Goal: Information Seeking & Learning: Check status

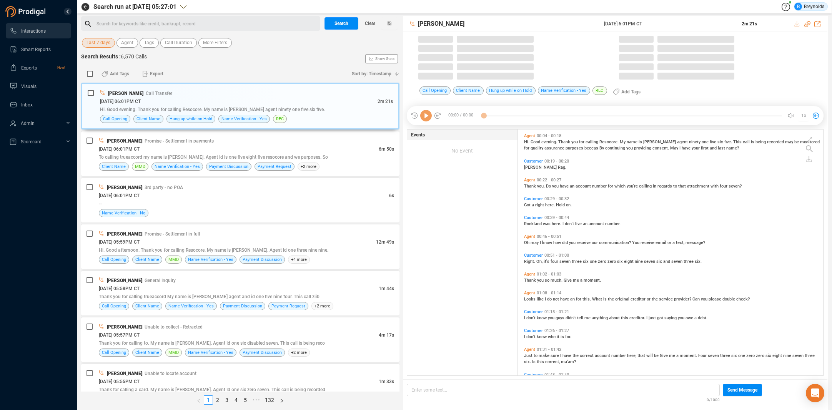
scroll to position [246, 302]
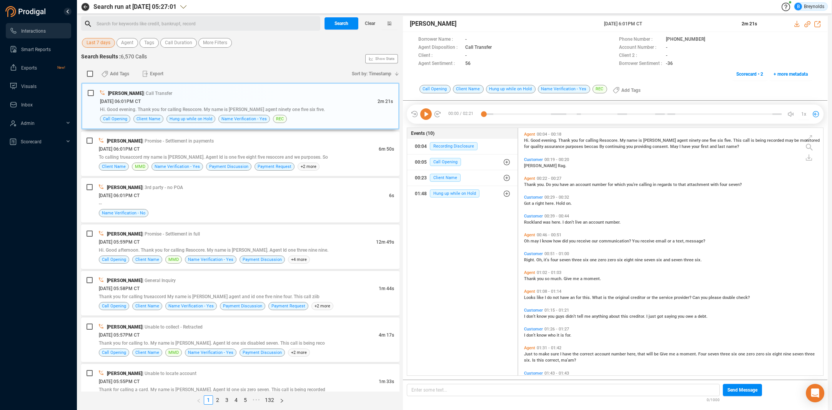
click at [102, 43] on span "Last 7 days" at bounding box center [99, 43] width 24 height 10
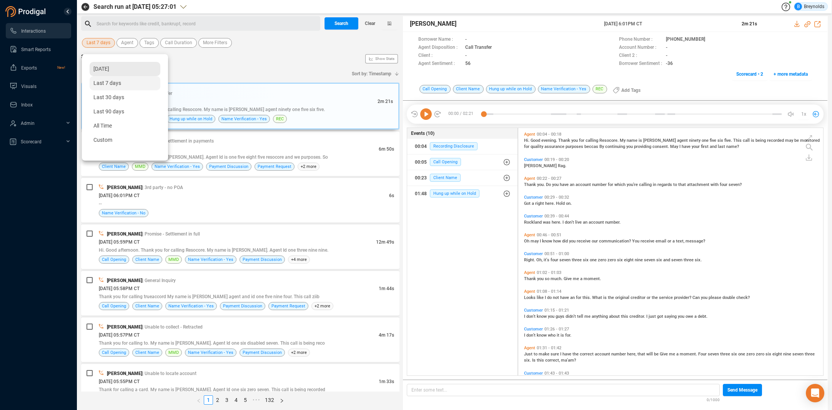
click at [98, 71] on span "[DATE]" at bounding box center [101, 69] width 16 height 6
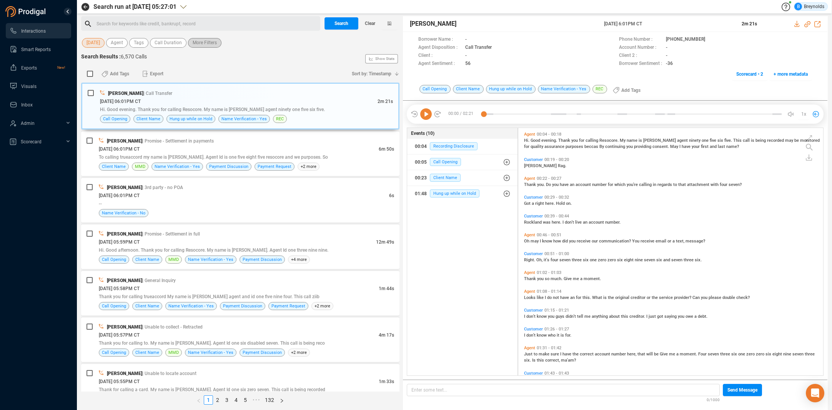
click at [210, 44] on span "More Filters" at bounding box center [205, 43] width 24 height 10
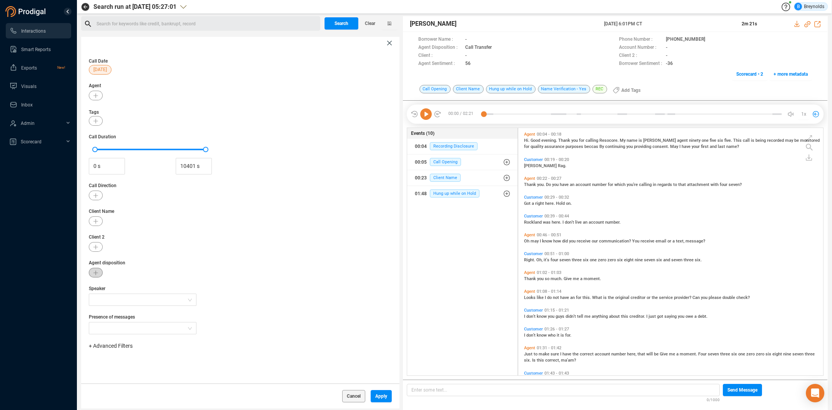
click at [93, 274] on button "button" at bounding box center [96, 273] width 14 height 10
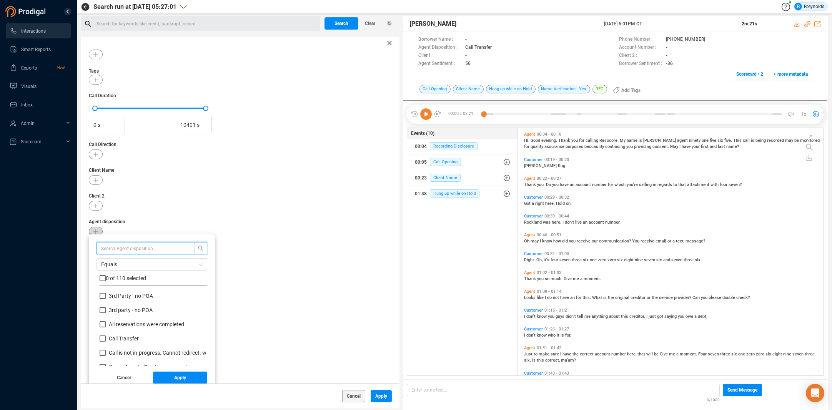
scroll to position [72, 104]
click at [124, 250] on input "text" at bounding box center [142, 248] width 82 height 8
type input "promise"
click at [103, 278] on input "checkbox" at bounding box center [103, 278] width 6 height 6
checkbox input "true"
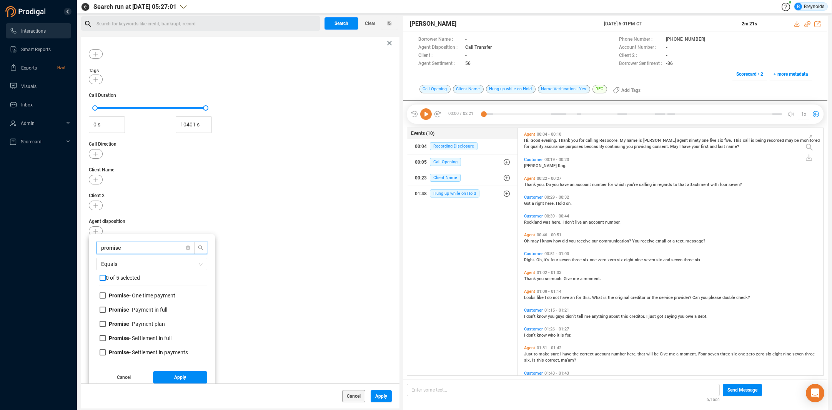
checkbox input "true"
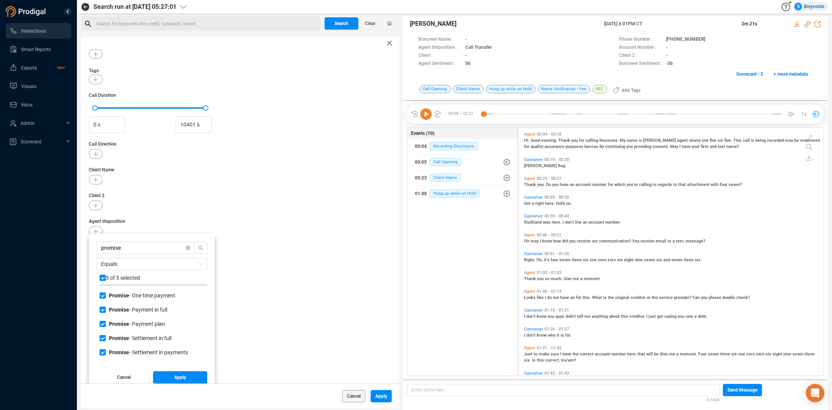
scroll to position [46, 0]
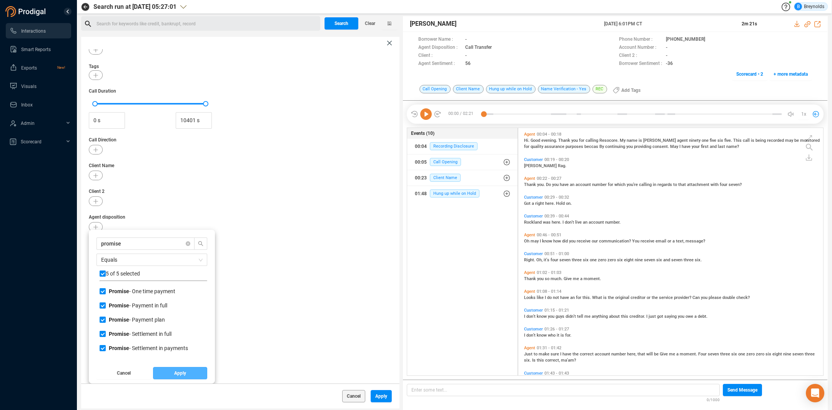
click at [187, 375] on button "Apply" at bounding box center [180, 373] width 55 height 12
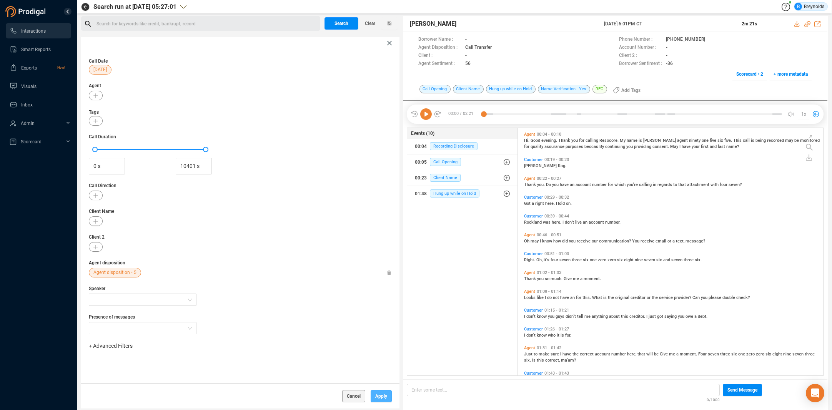
click at [386, 398] on span "Apply" at bounding box center [381, 396] width 12 height 12
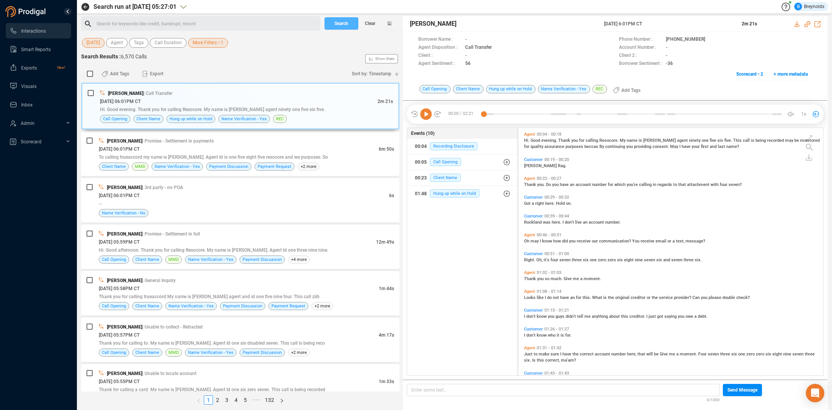
click at [347, 20] on span "Search" at bounding box center [342, 23] width 14 height 12
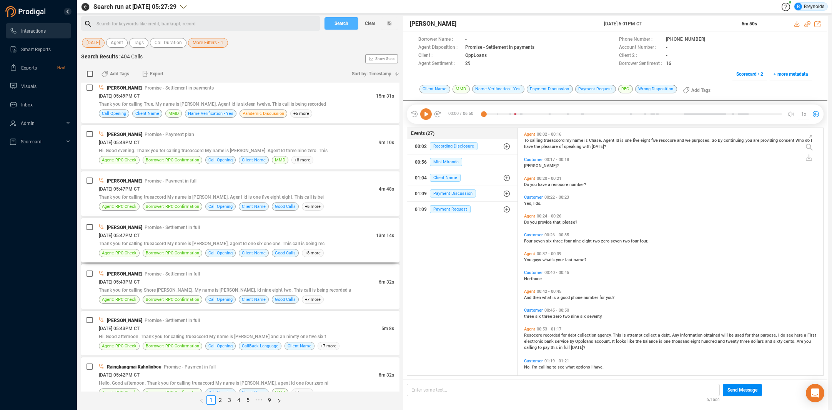
scroll to position [241, 0]
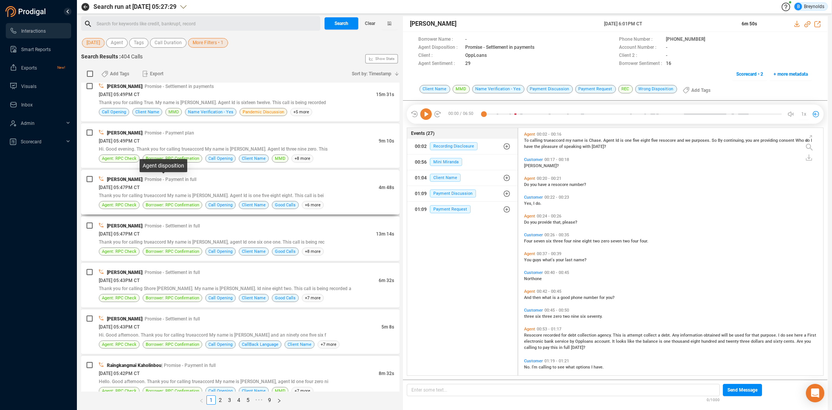
click at [142, 180] on span "| Promise - Payment in full" at bounding box center [169, 179] width 54 height 5
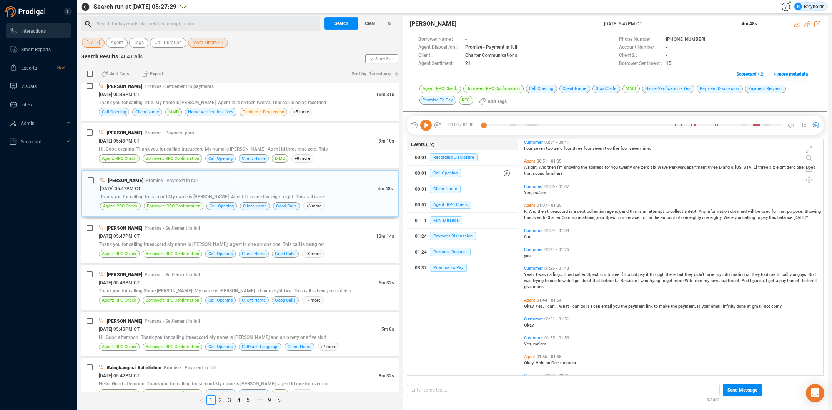
scroll to position [120, 0]
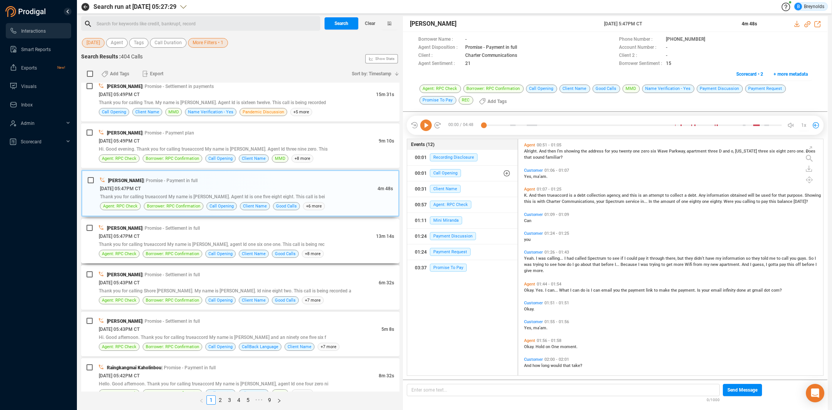
click at [197, 227] on div "[PERSON_NAME] | Promise - Settlement in full" at bounding box center [246, 228] width 295 height 8
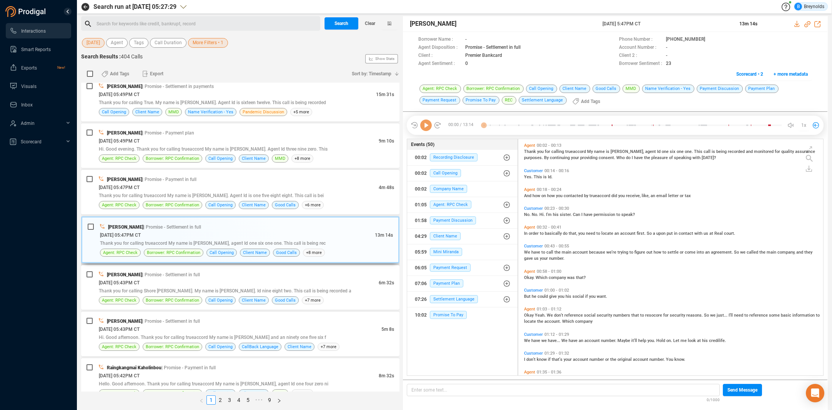
scroll to position [235, 302]
click at [186, 327] on div "[DATE] 05:43PM CT" at bounding box center [240, 329] width 283 height 8
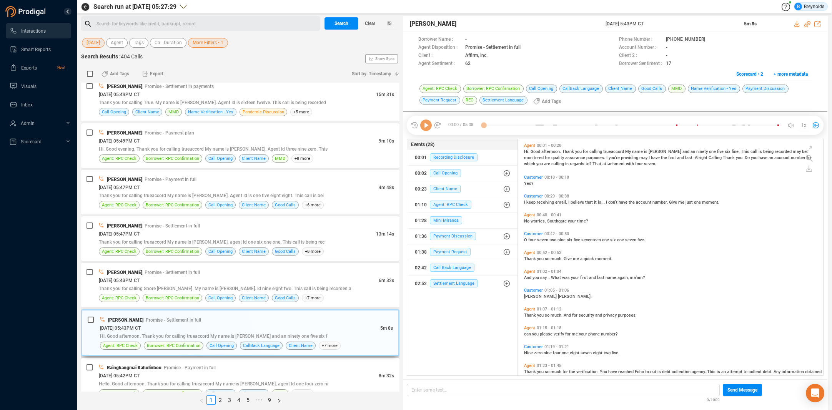
scroll to position [0, 0]
click at [709, 39] on icon at bounding box center [712, 40] width 6 height 6
click at [428, 125] on icon at bounding box center [426, 126] width 12 height 12
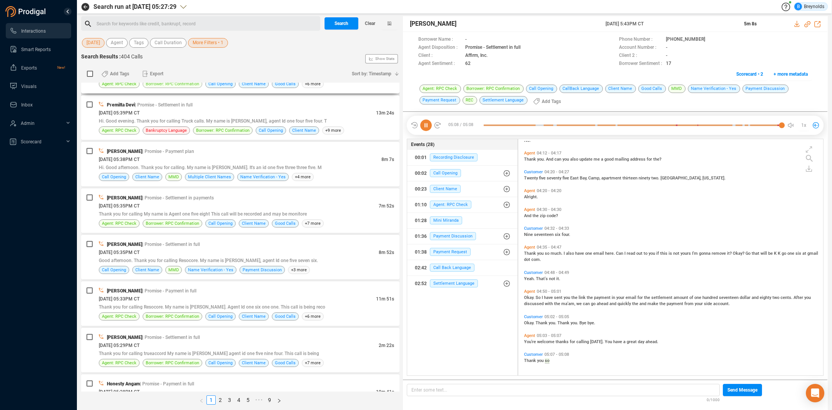
scroll to position [735, 0]
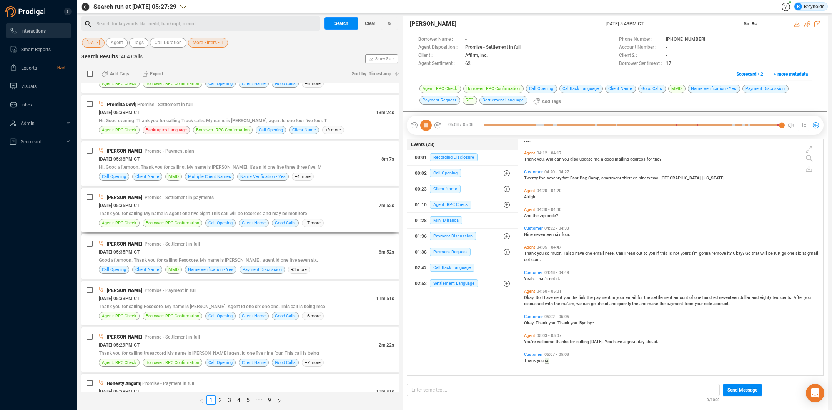
click at [140, 207] on span "[DATE] 05:35PM CT" at bounding box center [119, 205] width 41 height 5
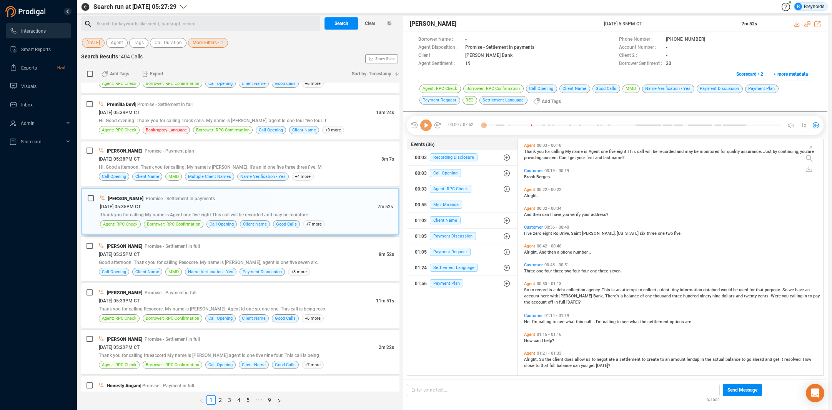
scroll to position [235, 302]
click at [709, 38] on icon at bounding box center [712, 40] width 6 height 6
click at [426, 128] on icon at bounding box center [426, 126] width 12 height 12
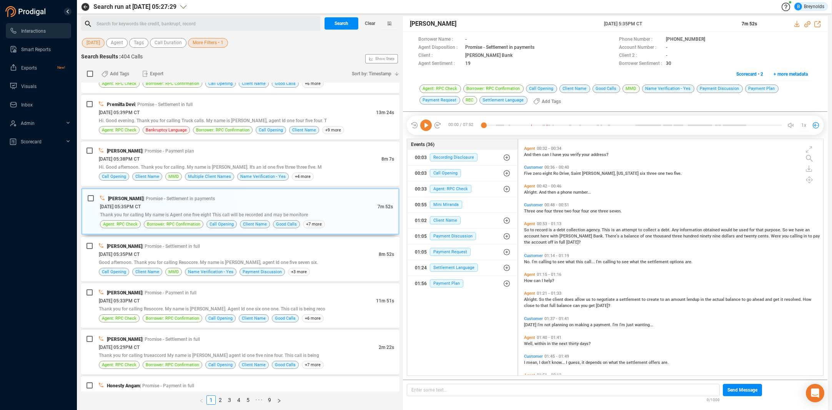
scroll to position [58, 0]
